Goal: Find specific page/section: Find specific page/section

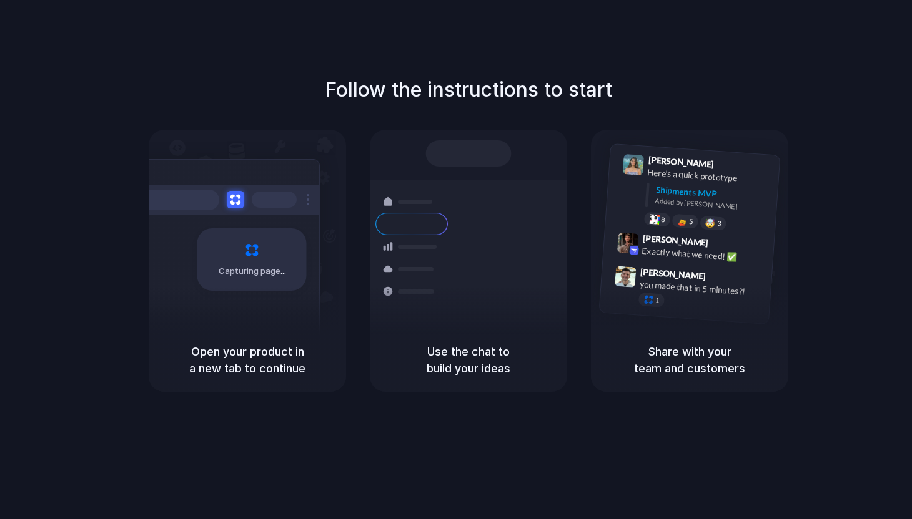
click at [234, 300] on div "Capturing page" at bounding box center [225, 255] width 189 height 192
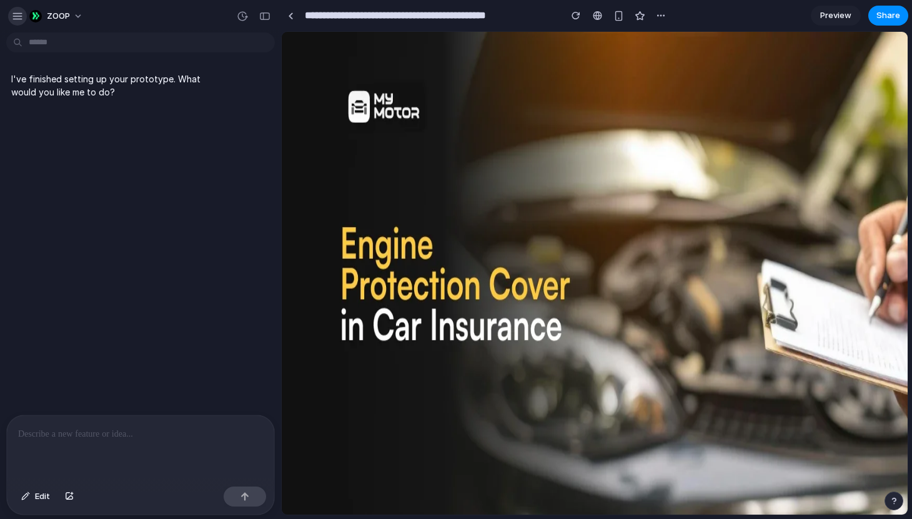
click at [13, 16] on div "button" at bounding box center [17, 16] width 11 height 11
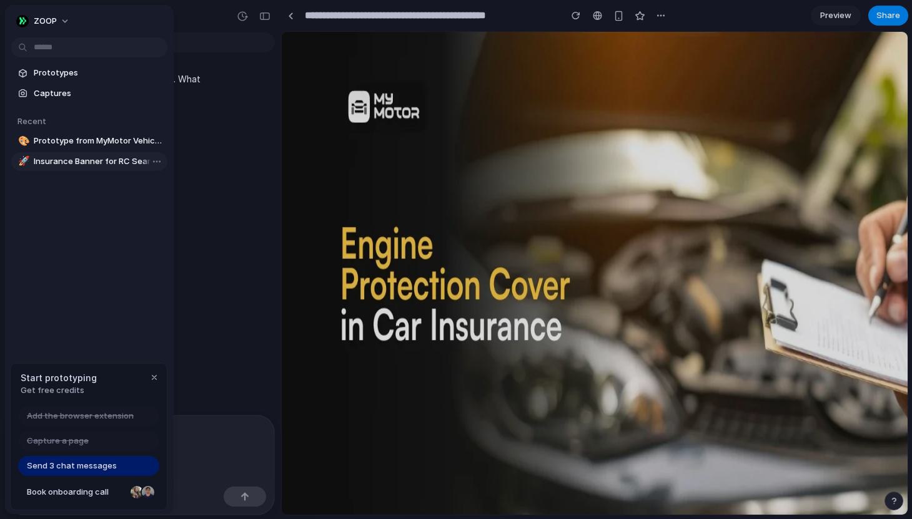
click at [107, 158] on span "Insurance Banner for RC Search Page" at bounding box center [98, 161] width 129 height 12
type input "**********"
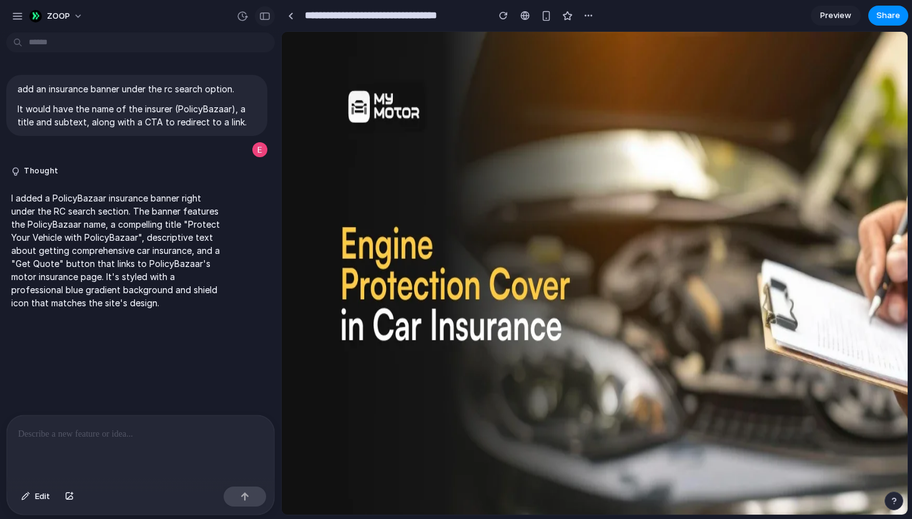
click at [267, 12] on div "button" at bounding box center [264, 16] width 11 height 9
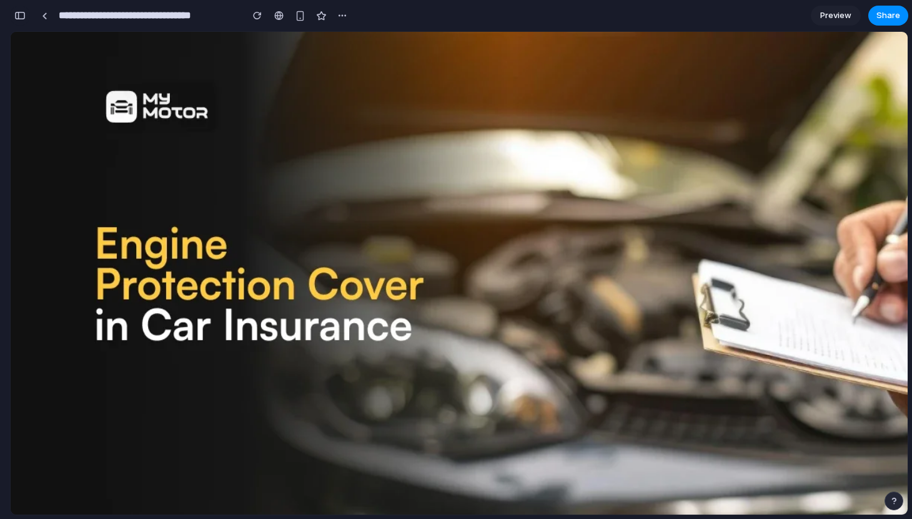
click at [22, 14] on div "button" at bounding box center [19, 15] width 11 height 9
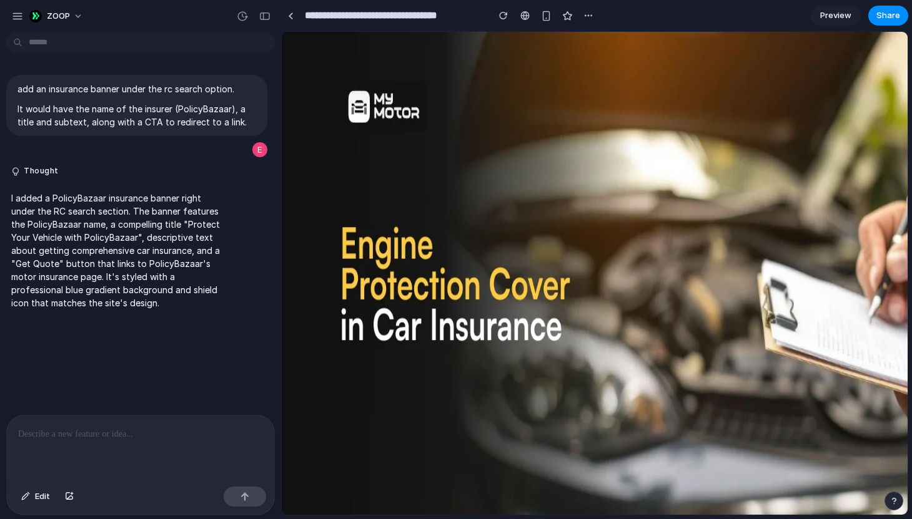
click at [151, 443] on div at bounding box center [140, 449] width 267 height 66
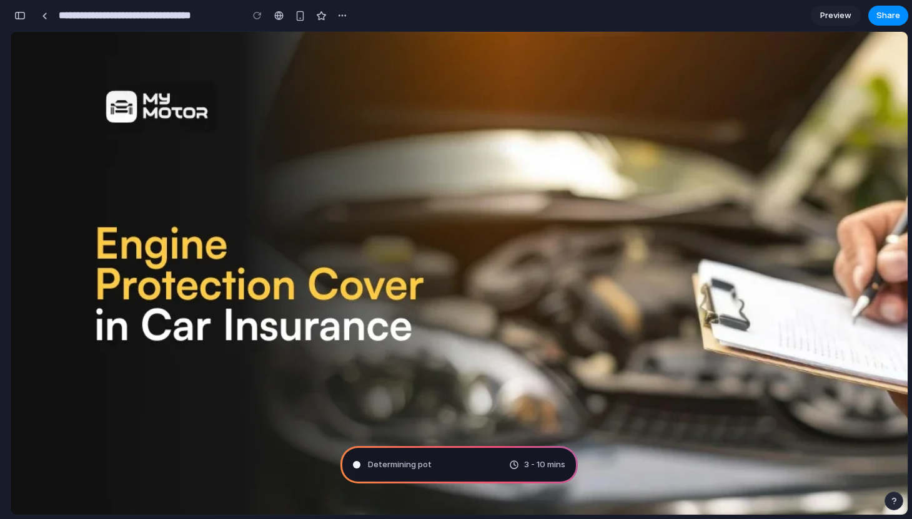
scroll to position [324, 0]
click at [23, 12] on div "button" at bounding box center [19, 15] width 11 height 9
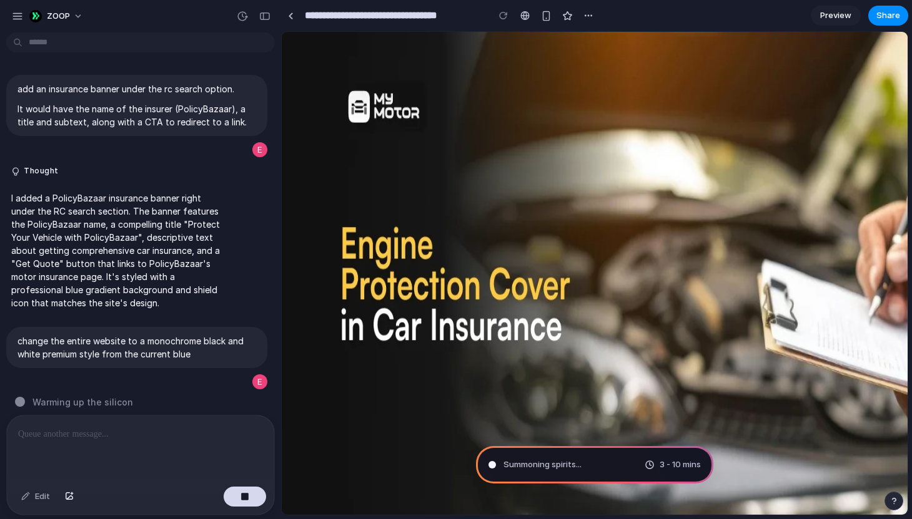
scroll to position [9, 0]
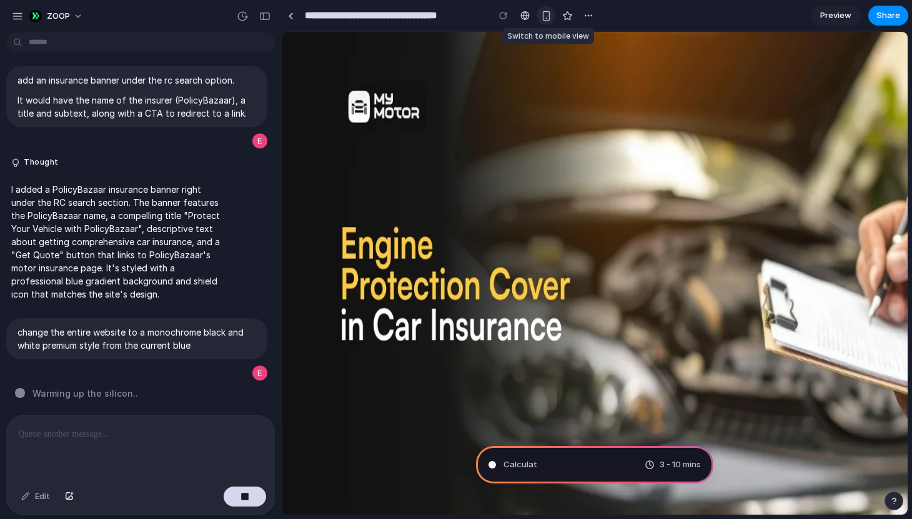
click at [542, 12] on div "button" at bounding box center [546, 16] width 11 height 11
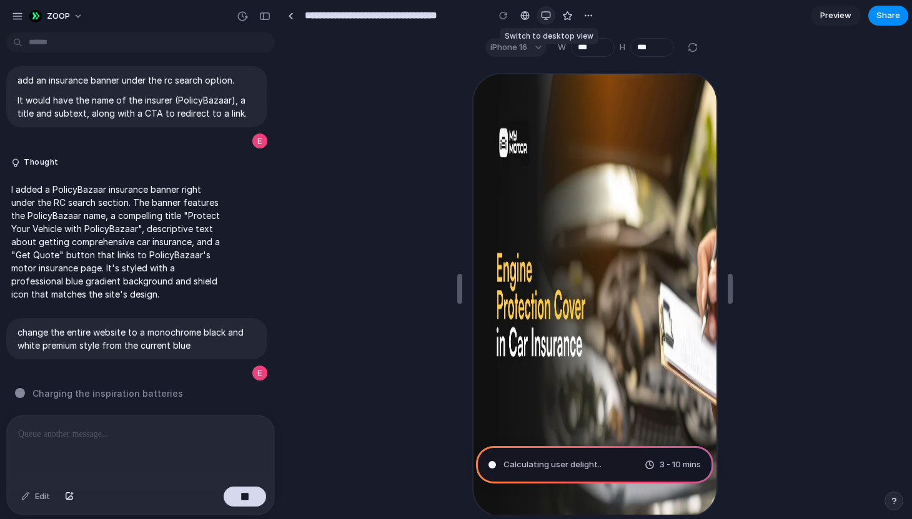
click at [543, 14] on div "button" at bounding box center [546, 16] width 10 height 10
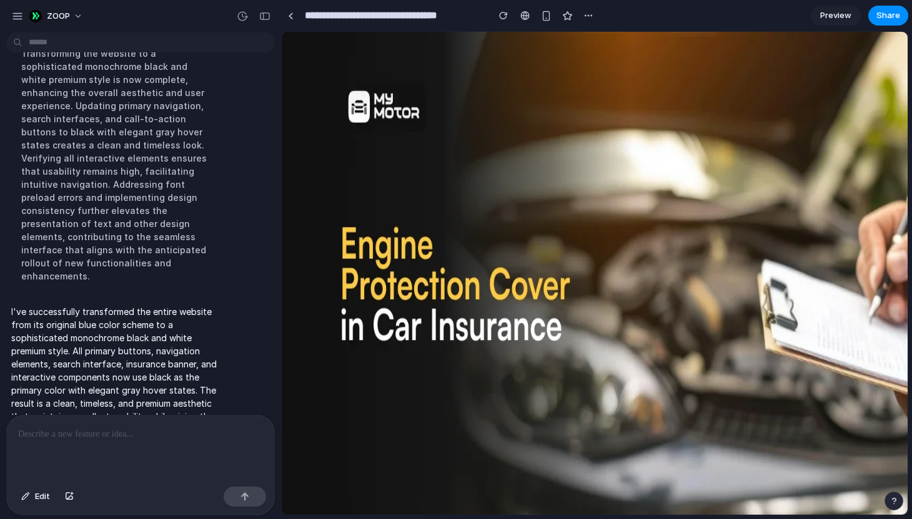
scroll to position [396, 0]
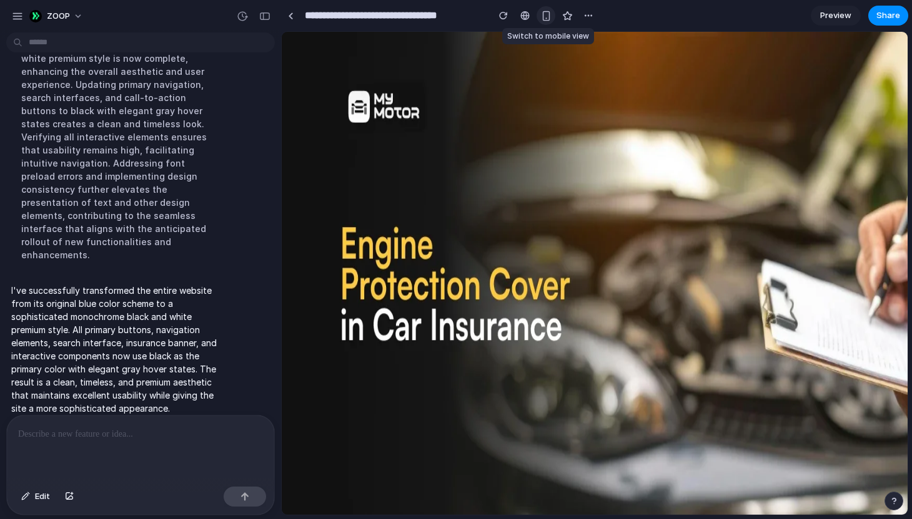
click at [548, 18] on div "button" at bounding box center [546, 16] width 11 height 11
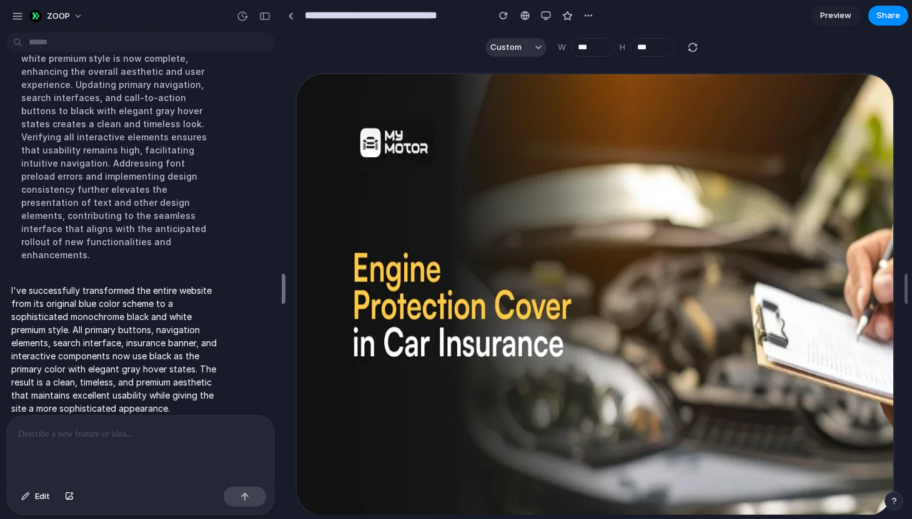
type input "***"
drag, startPoint x: 459, startPoint y: 281, endPoint x: 283, endPoint y: 268, distance: 176.6
click at [151, 446] on div at bounding box center [140, 449] width 267 height 66
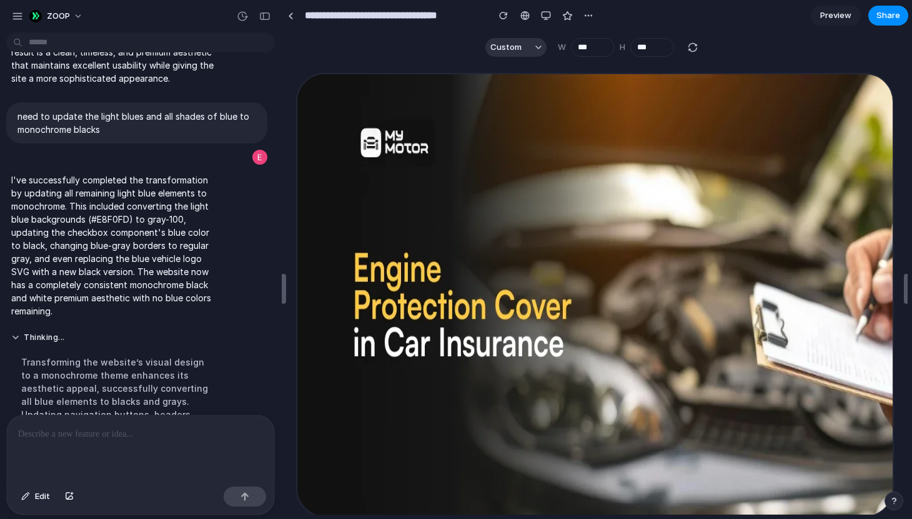
scroll to position [614, 0]
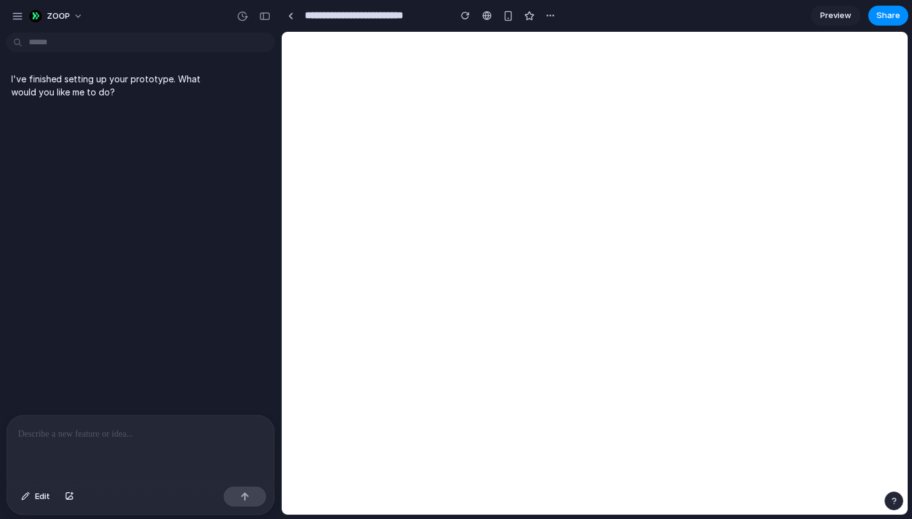
click at [742, 9] on section "**********" at bounding box center [594, 15] width 627 height 31
click at [59, 430] on p at bounding box center [140, 434] width 245 height 15
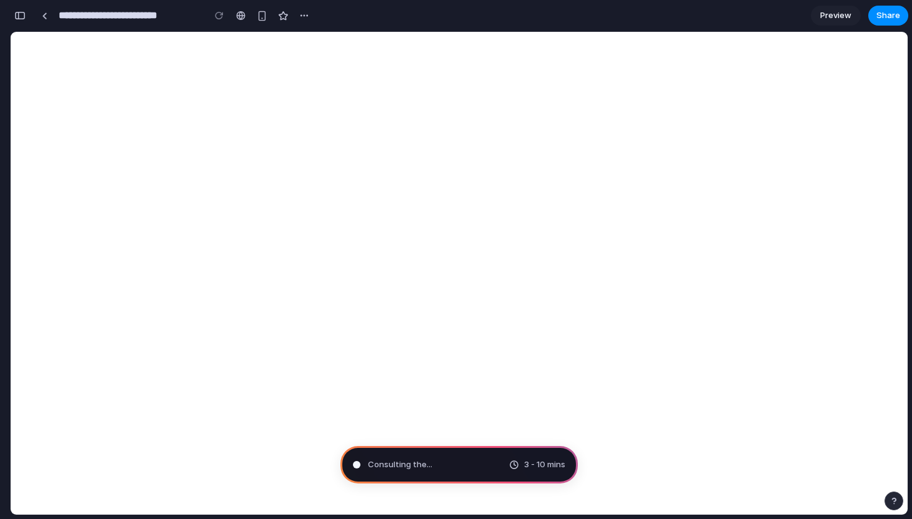
type input "**********"
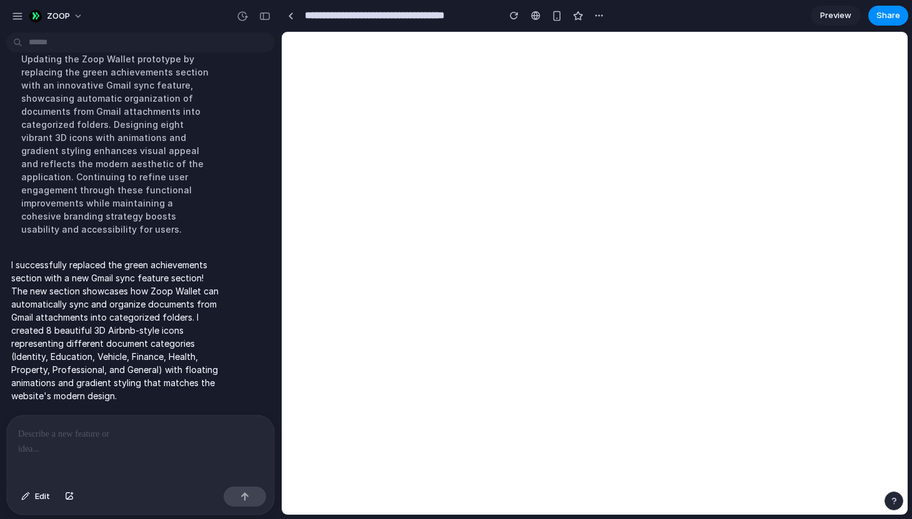
scroll to position [185, 0]
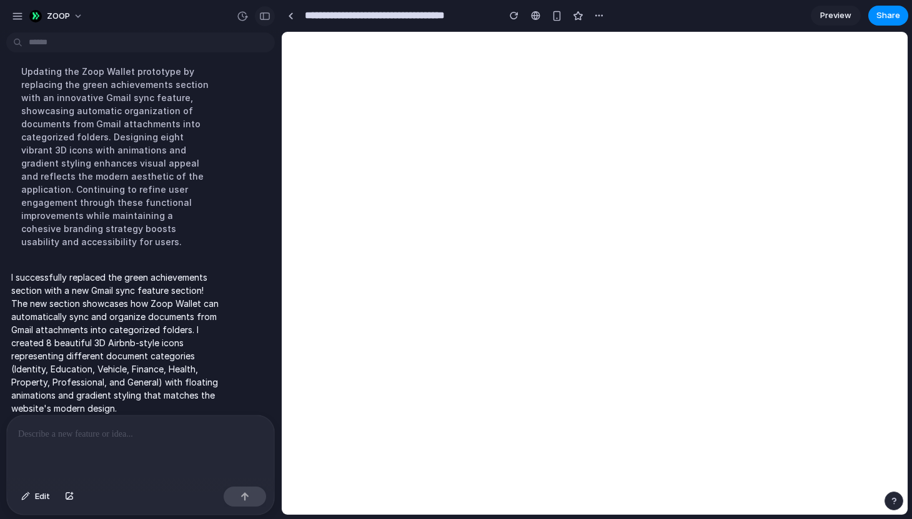
click at [262, 15] on div "button" at bounding box center [264, 16] width 11 height 9
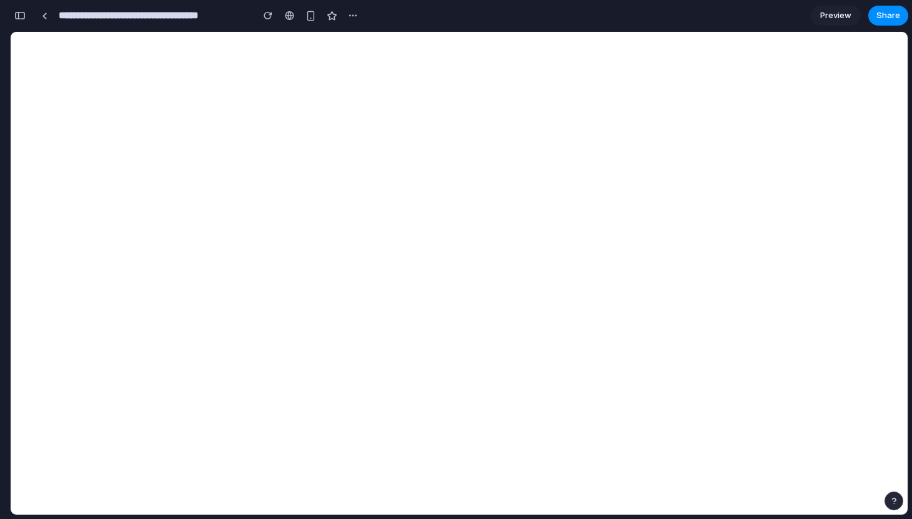
scroll to position [591, 0]
click at [46, 14] on div at bounding box center [45, 15] width 6 height 7
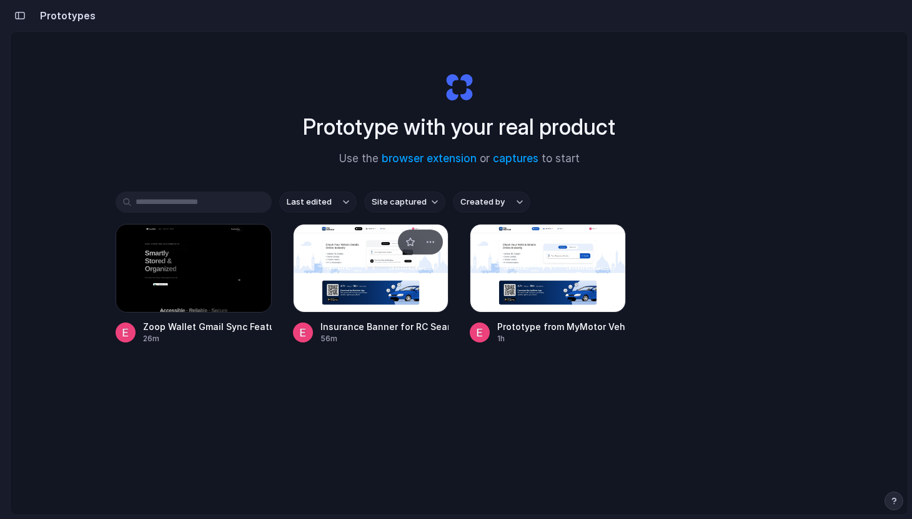
click at [321, 277] on div at bounding box center [371, 268] width 156 height 89
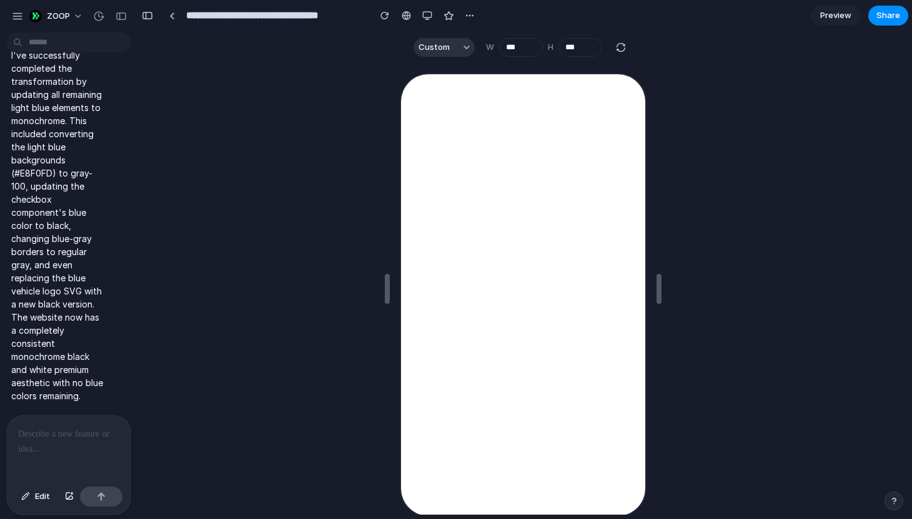
scroll to position [0, 1]
